Goal: Find specific page/section: Find specific page/section

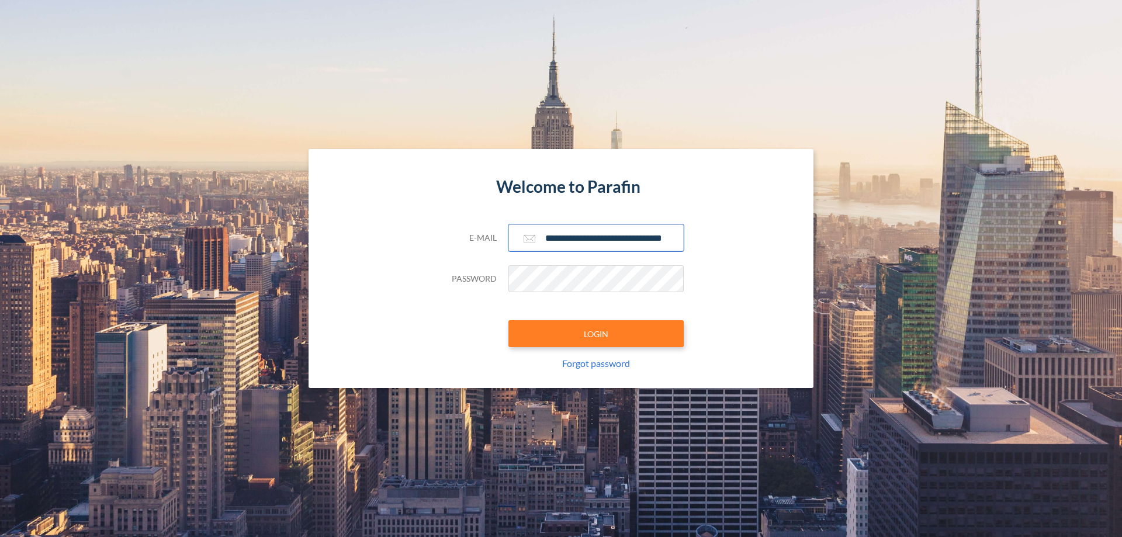
type input "**********"
click at [596, 334] on button "LOGIN" at bounding box center [596, 333] width 175 height 27
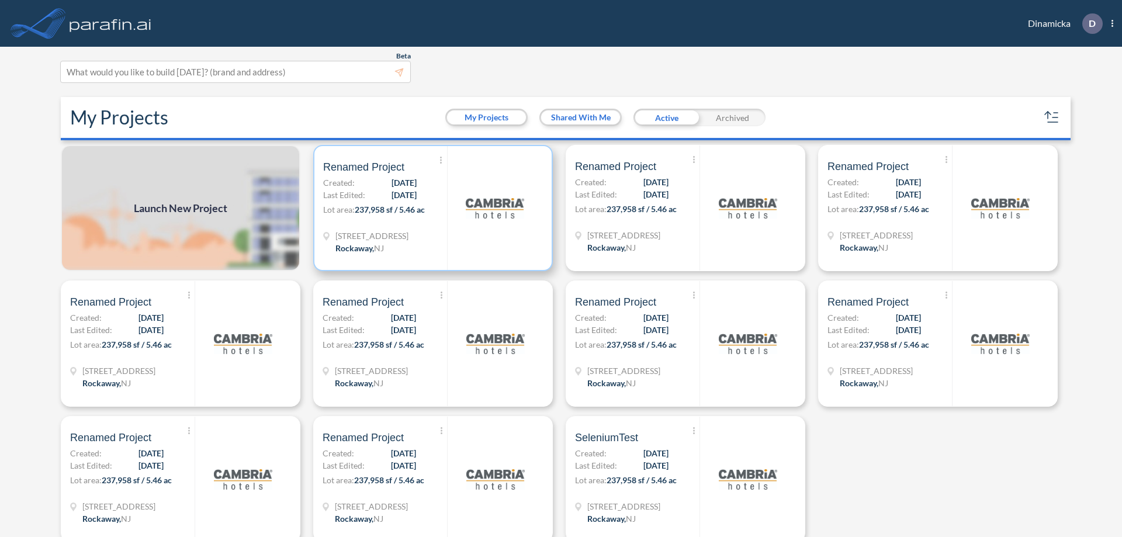
scroll to position [3, 0]
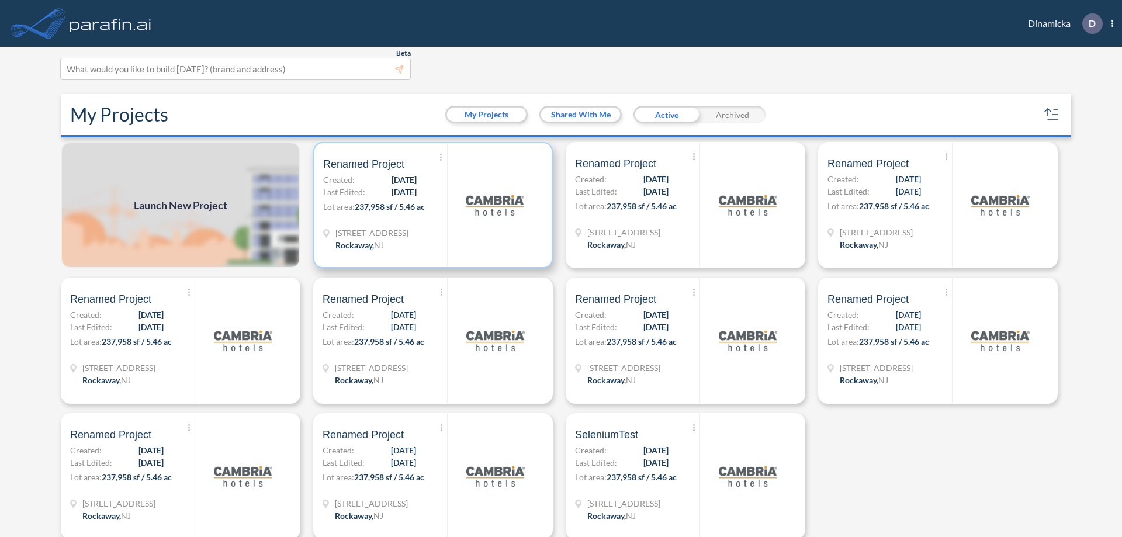
click at [431, 205] on p "Lot area: 237,958 sf / 5.46 ac" at bounding box center [385, 209] width 124 height 17
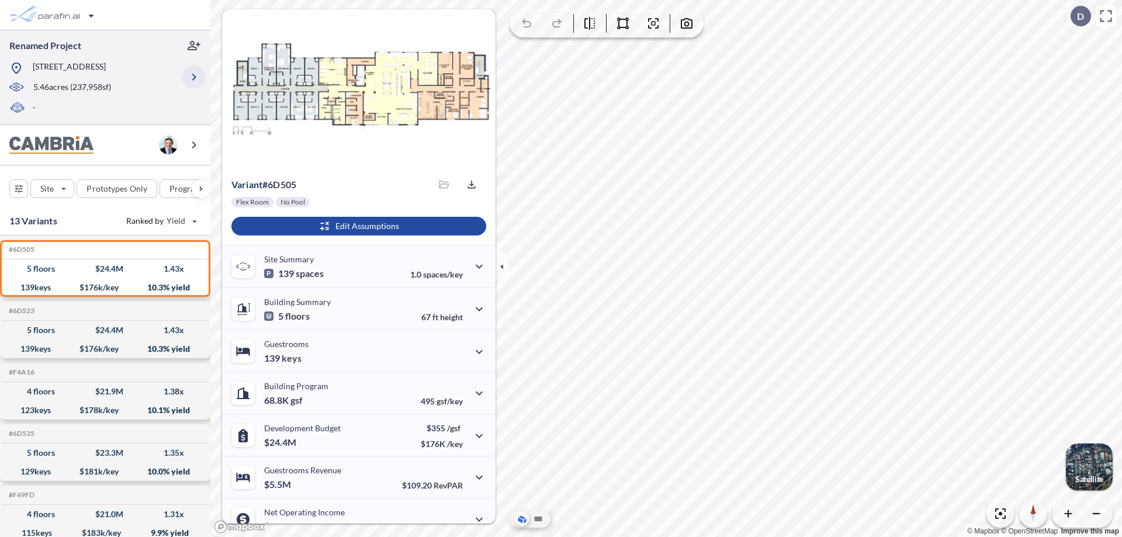
click at [194, 77] on icon "button" at bounding box center [194, 77] width 14 height 14
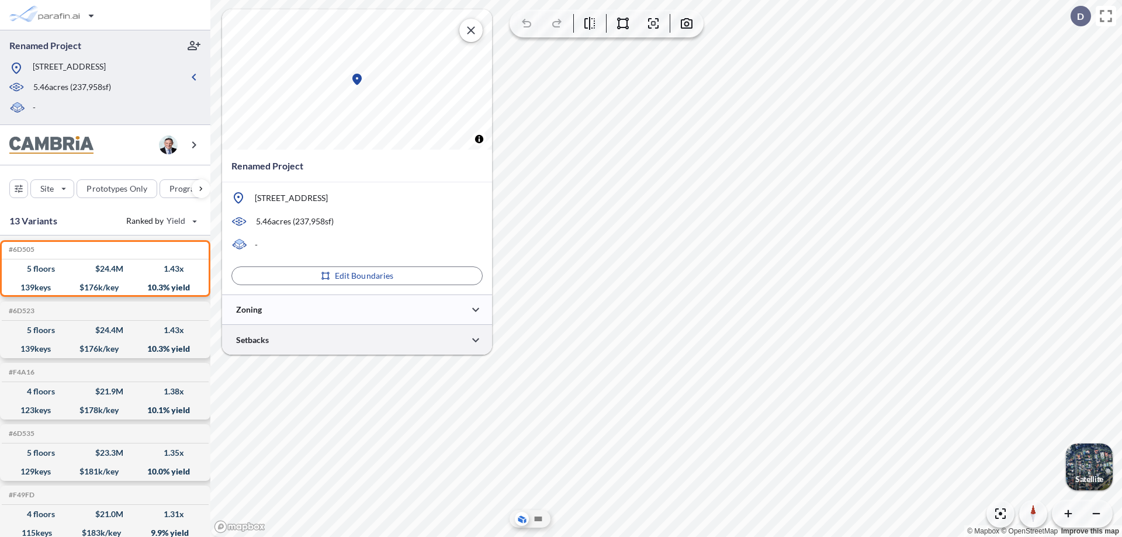
click at [357, 340] on div at bounding box center [357, 340] width 270 height 30
